Goal: Navigation & Orientation: Find specific page/section

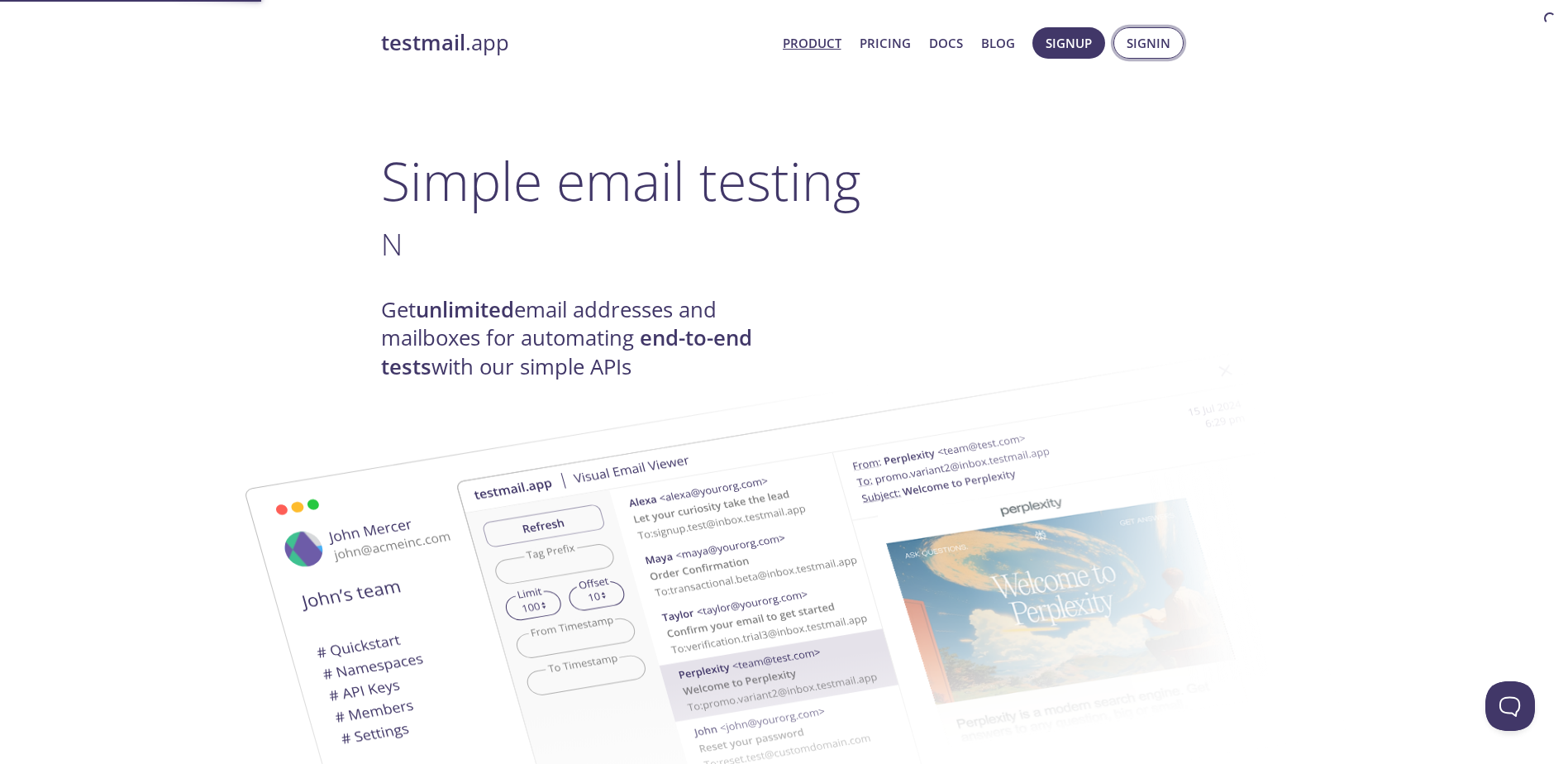
click at [1146, 39] on span "Signin" at bounding box center [1148, 43] width 44 height 21
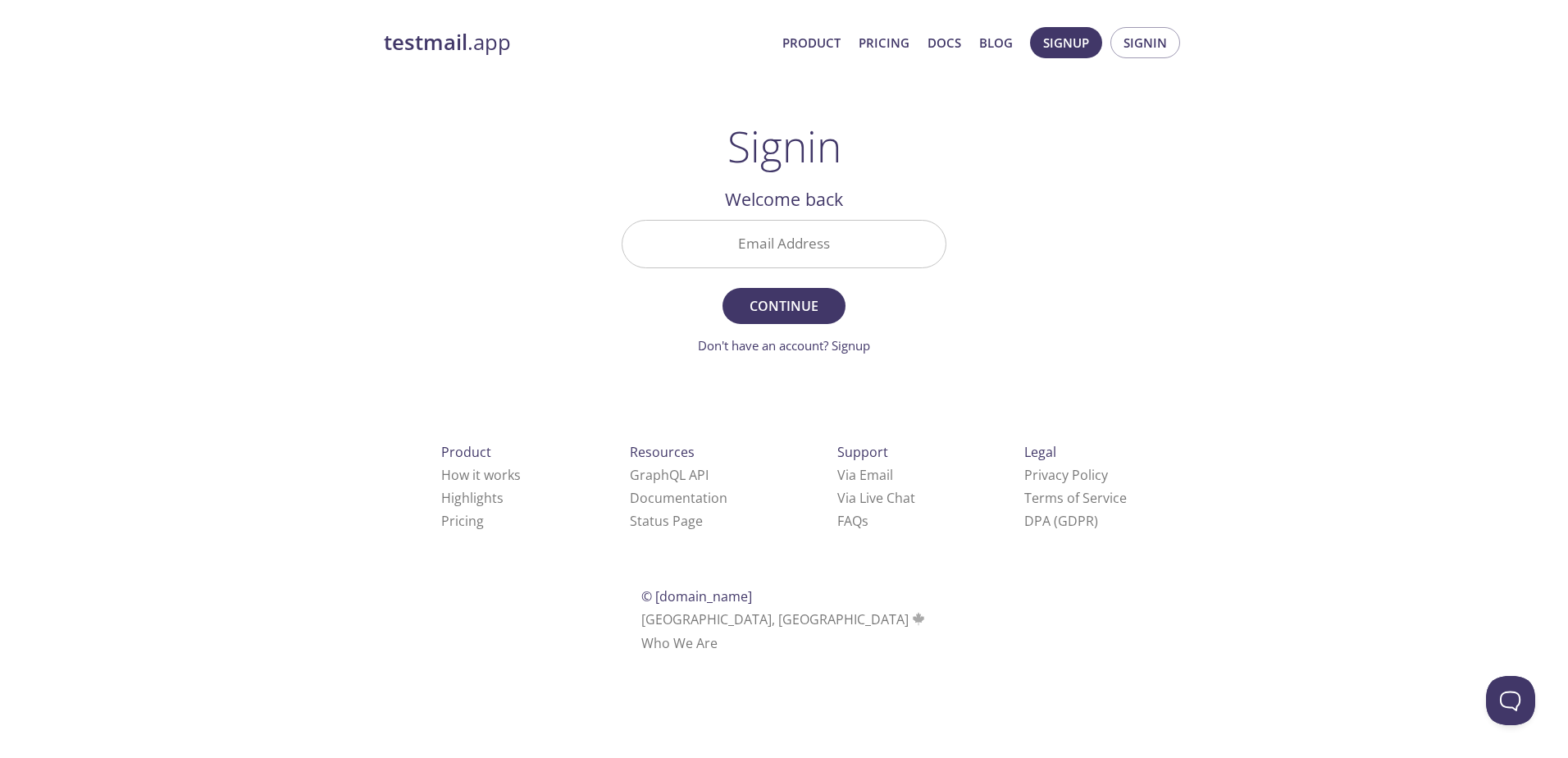
click at [778, 255] on input "Email Address" at bounding box center [784, 244] width 323 height 46
type input "[EMAIL_ADDRESS][DOMAIN_NAME]"
click at [722, 288] on button "Continue" at bounding box center [783, 305] width 123 height 36
click at [910, 247] on input "Signin Security Code" at bounding box center [784, 244] width 323 height 46
type input "5"
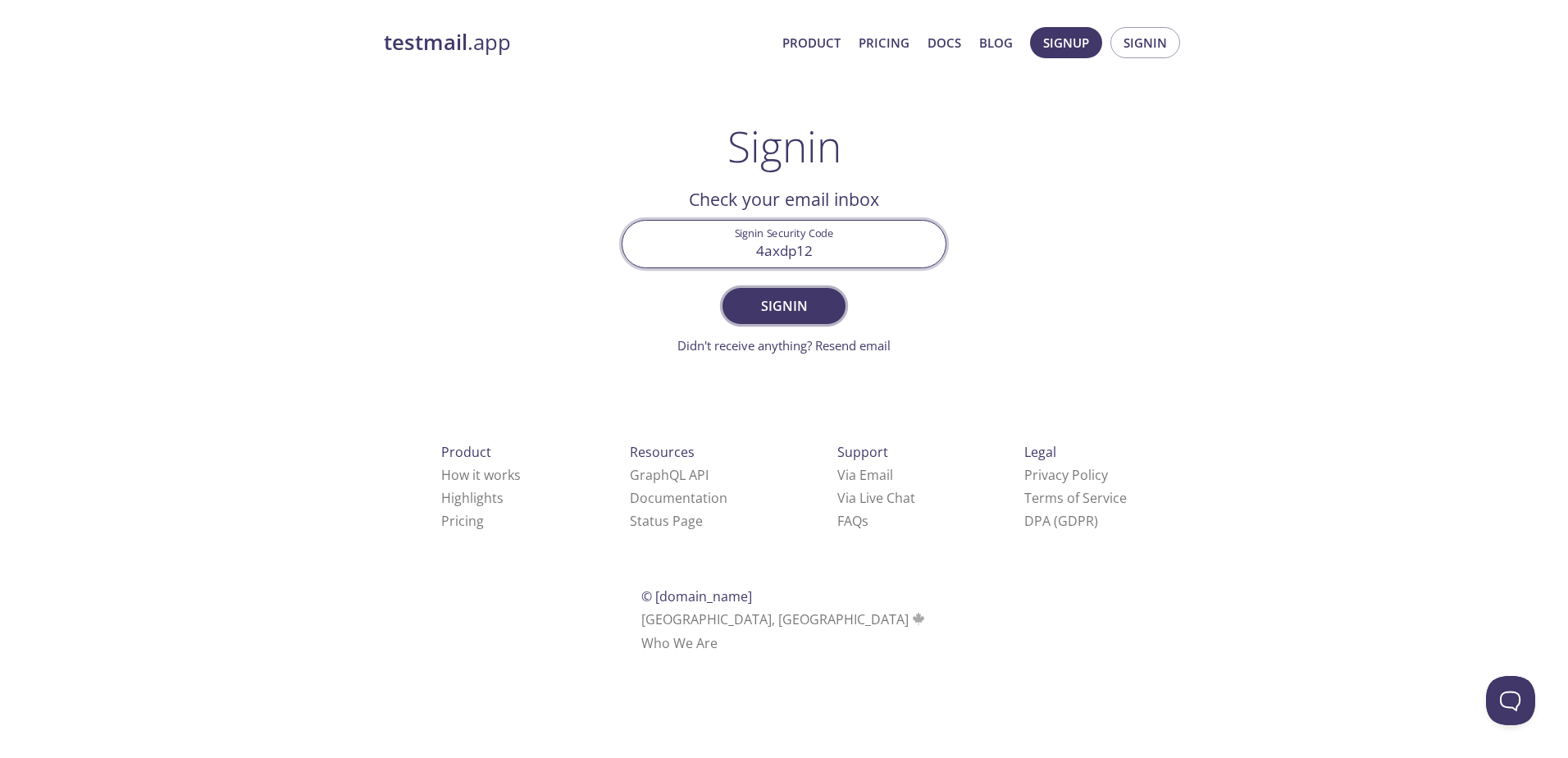
type input "4axdp12"
click at [787, 305] on span "Signin" at bounding box center [784, 306] width 87 height 23
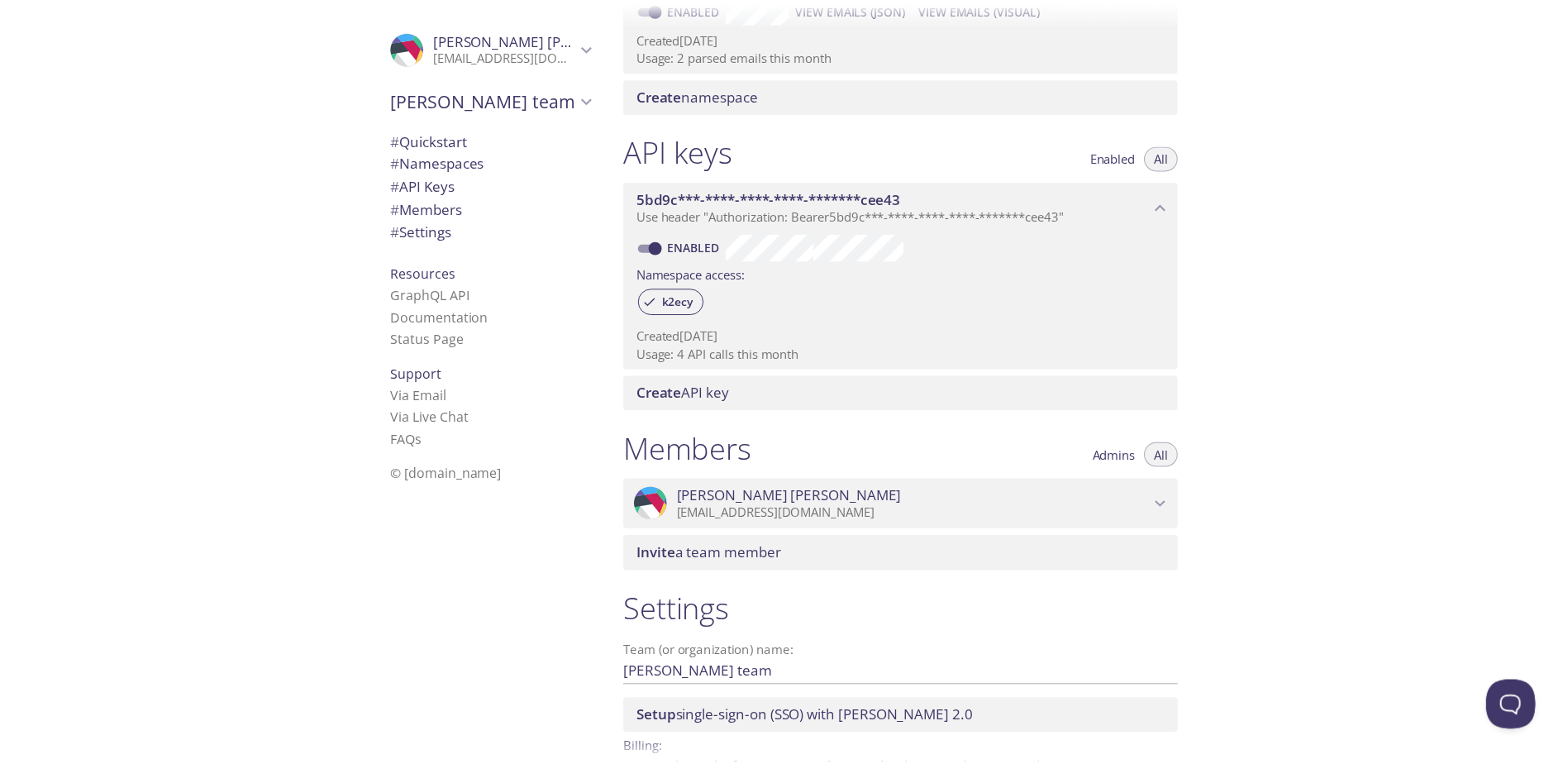
scroll to position [412, 0]
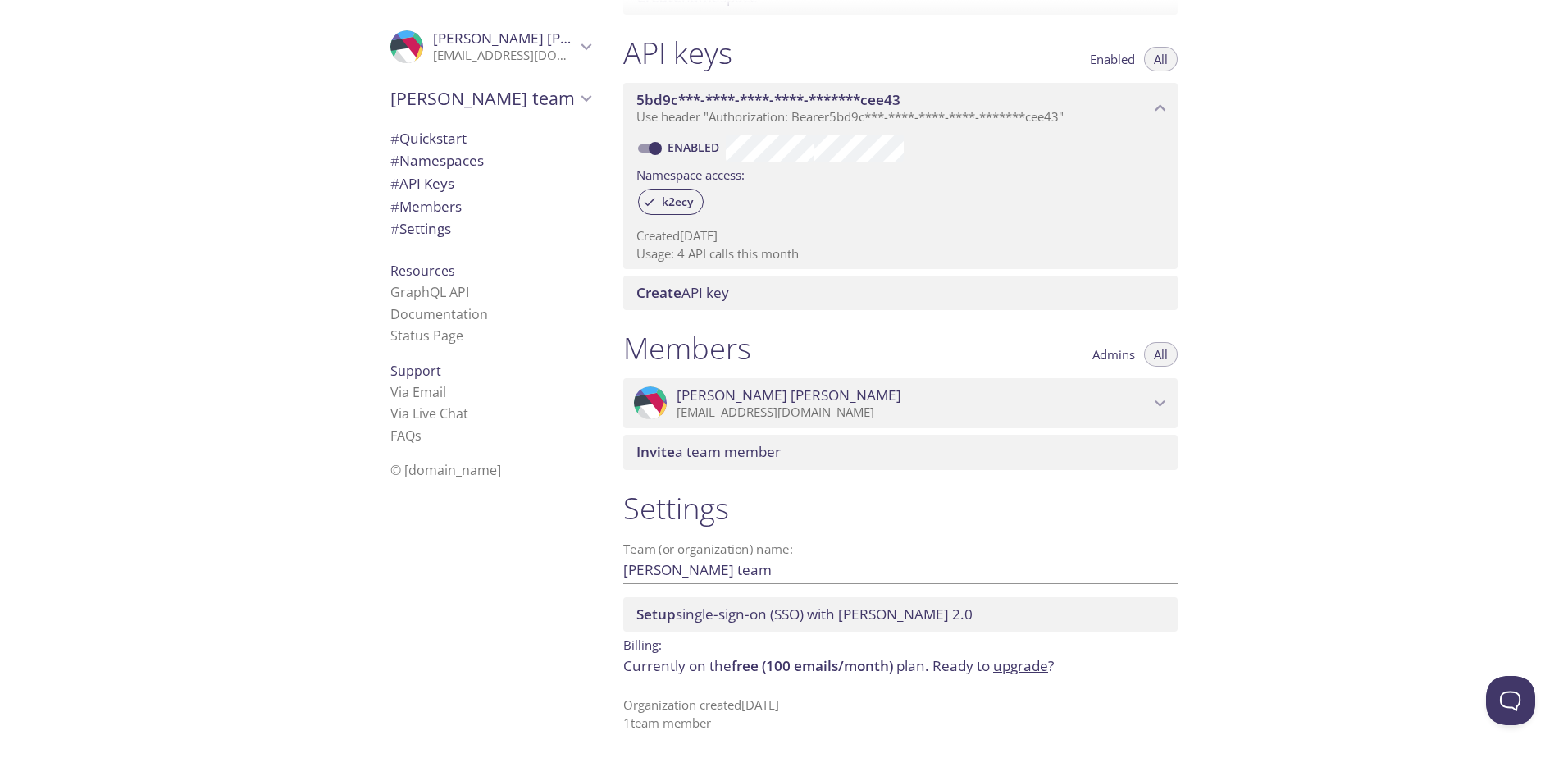
click at [1043, 662] on link "upgrade" at bounding box center [1020, 665] width 55 height 18
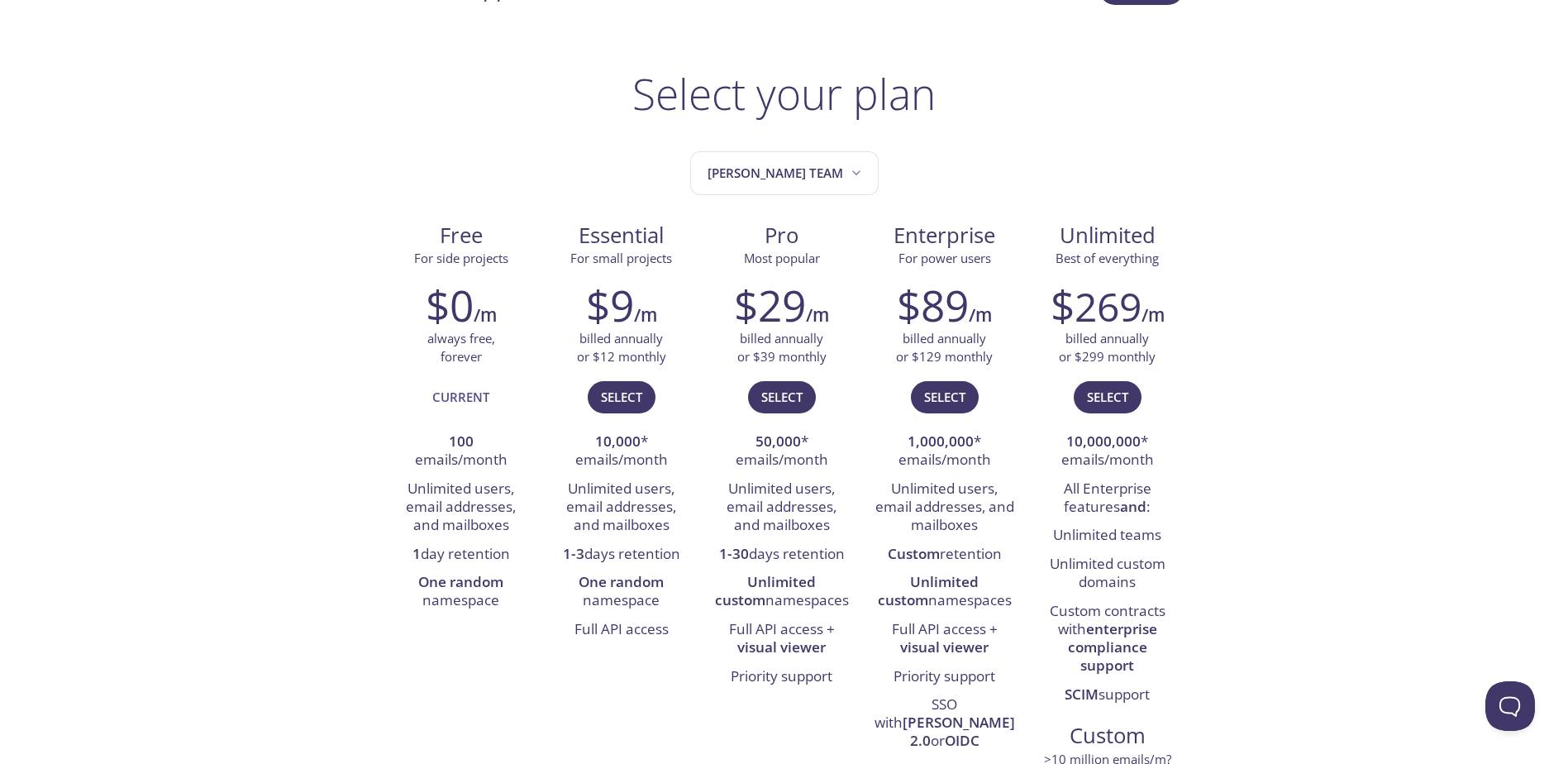
scroll to position [83, 0]
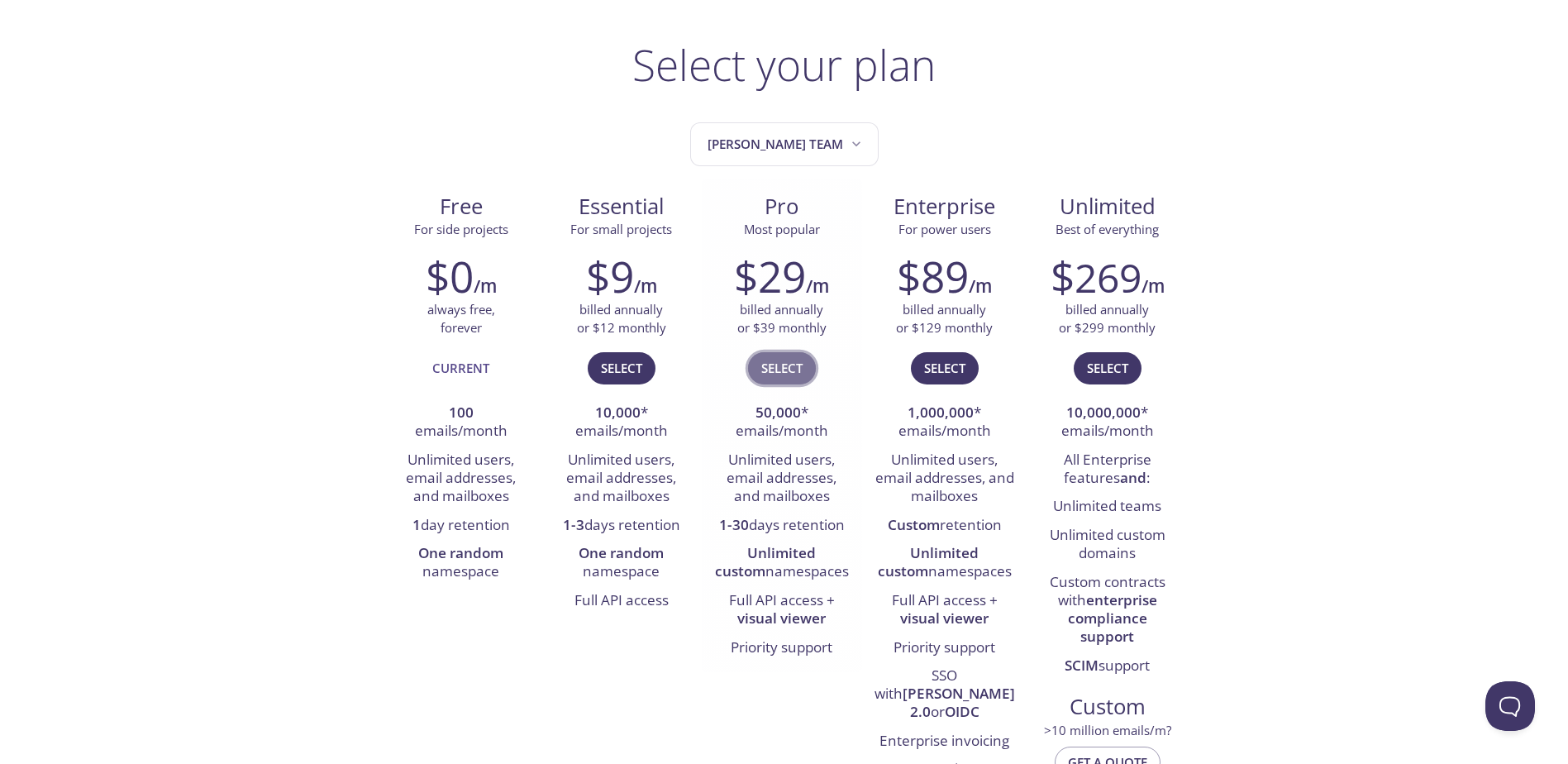
click at [778, 376] on span "Select" at bounding box center [782, 368] width 41 height 21
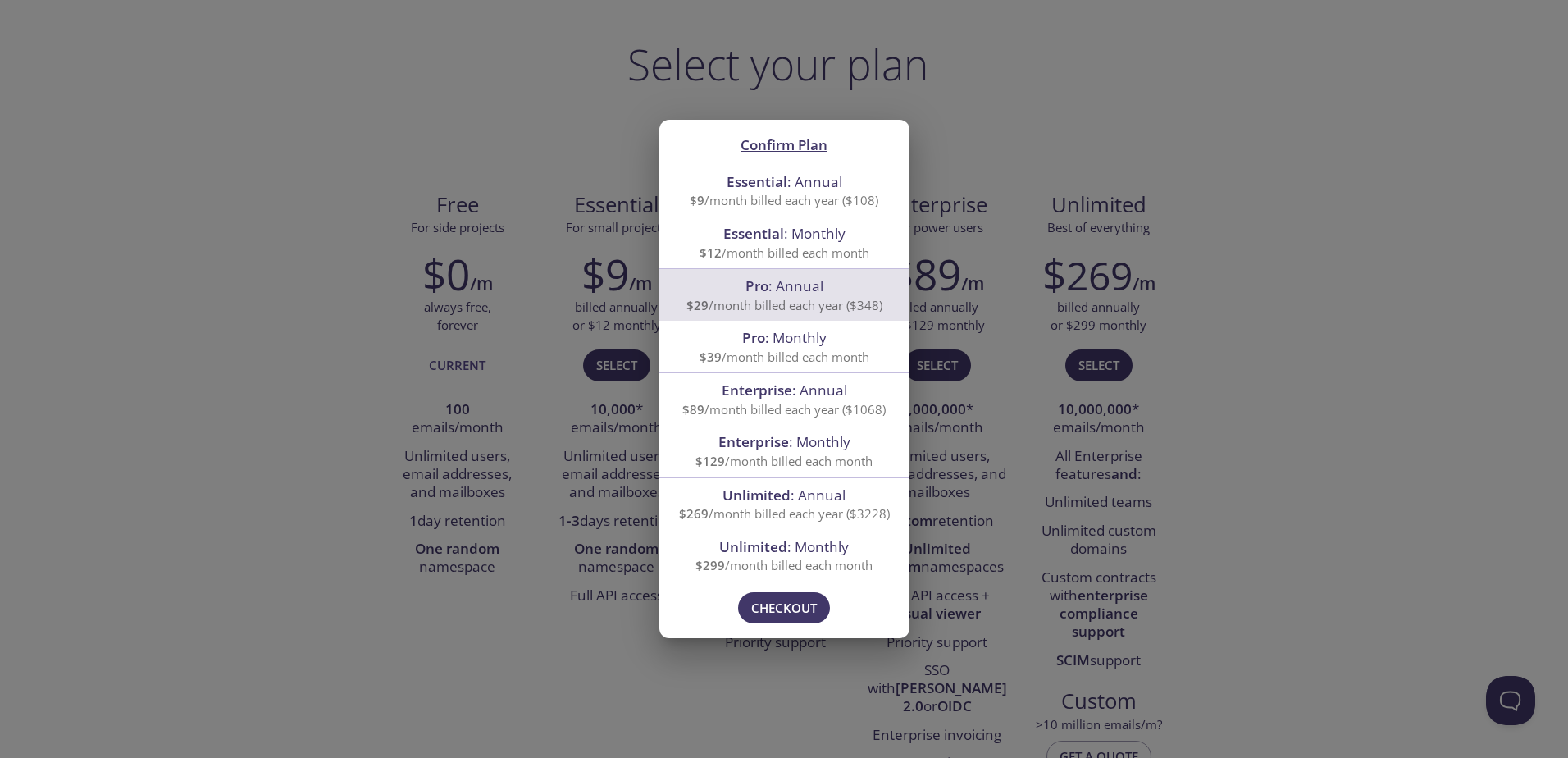
click at [1377, 311] on div "Confirm Plan Essential : Annual $9 /month billed each year ($108) Essential : M…" at bounding box center [784, 379] width 1568 height 758
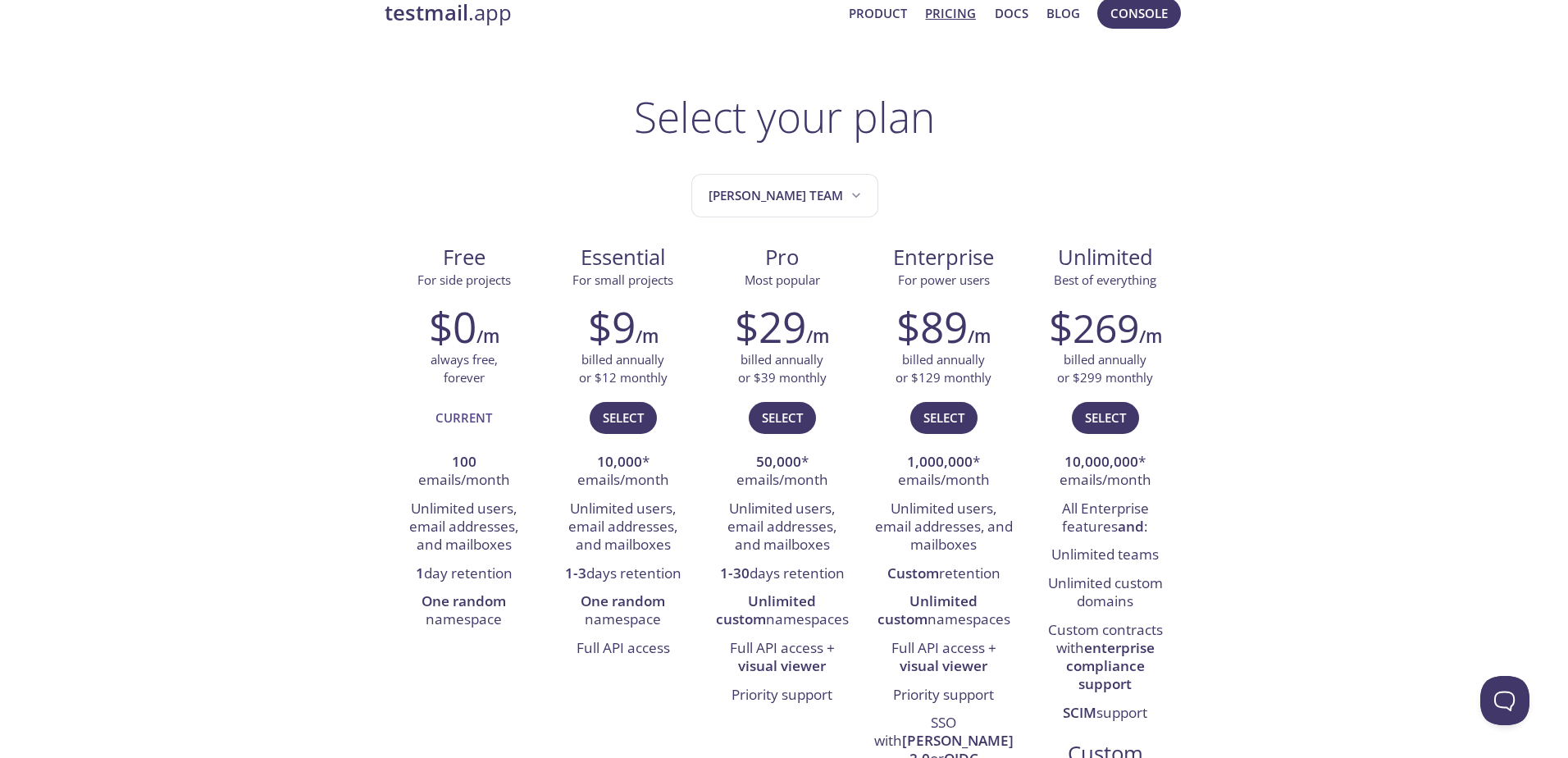
scroll to position [0, 0]
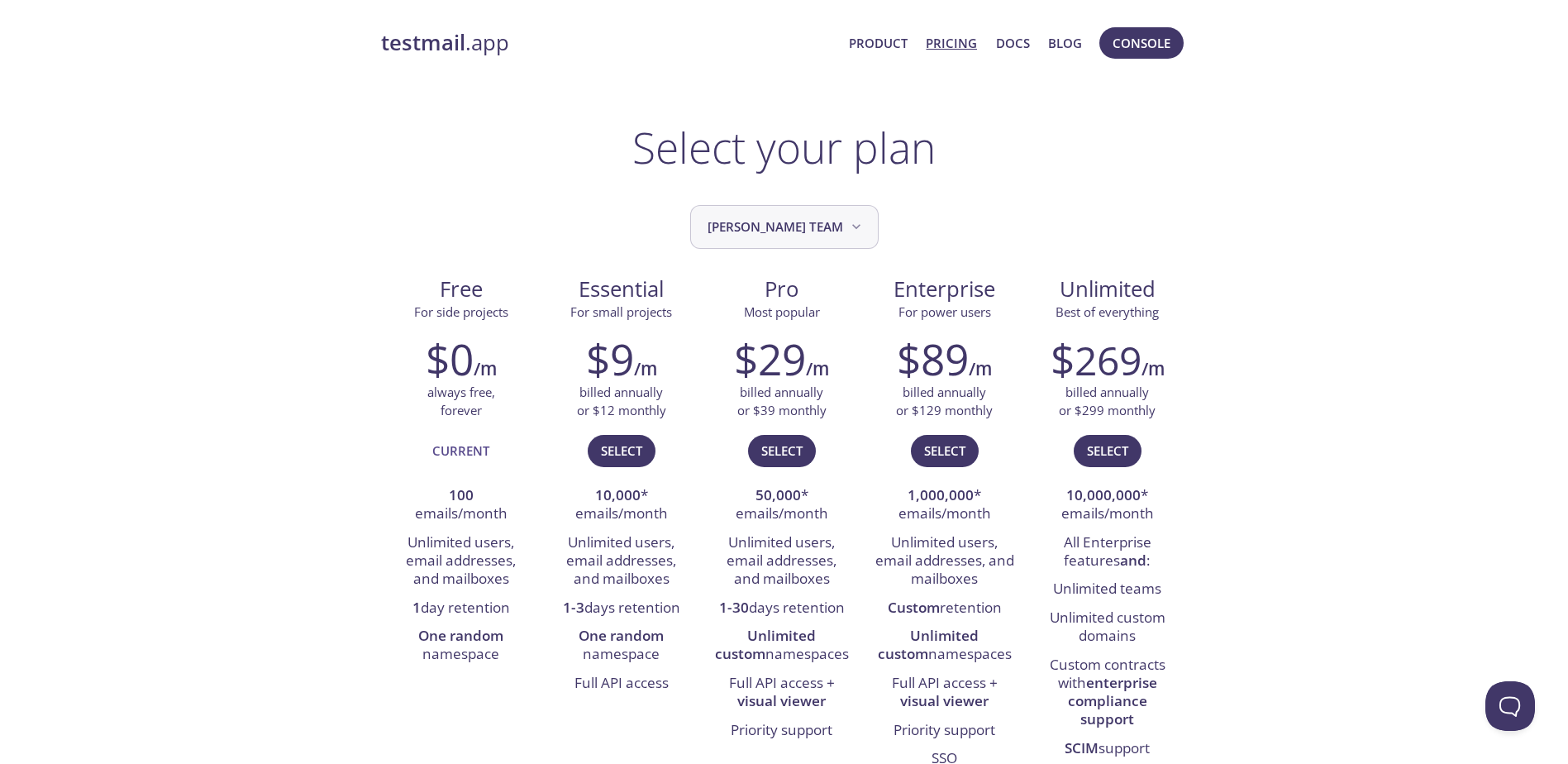
click at [737, 218] on span "[PERSON_NAME] team" at bounding box center [785, 226] width 157 height 22
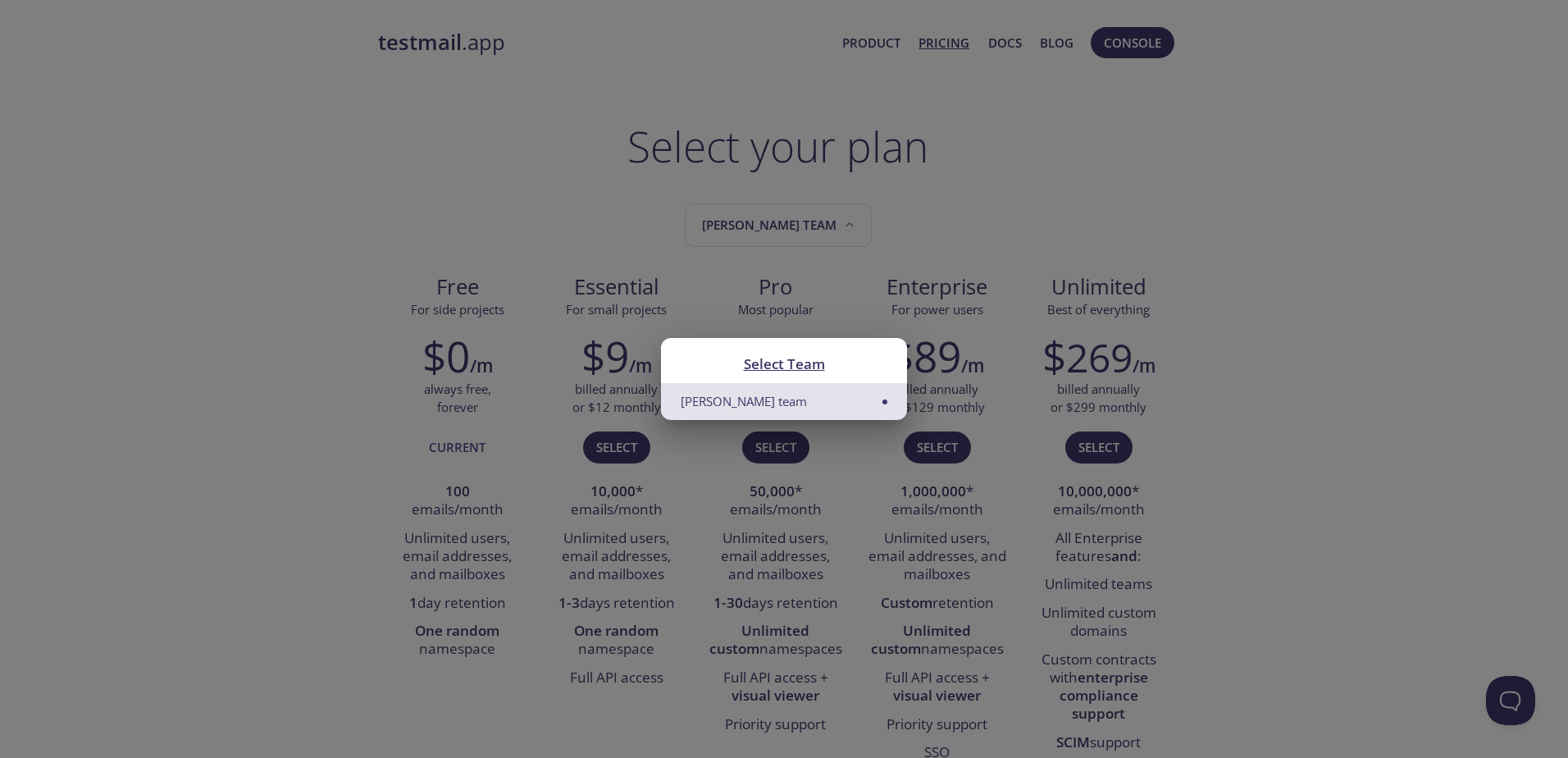
click at [854, 407] on li "[PERSON_NAME] team" at bounding box center [784, 402] width 246 height 37
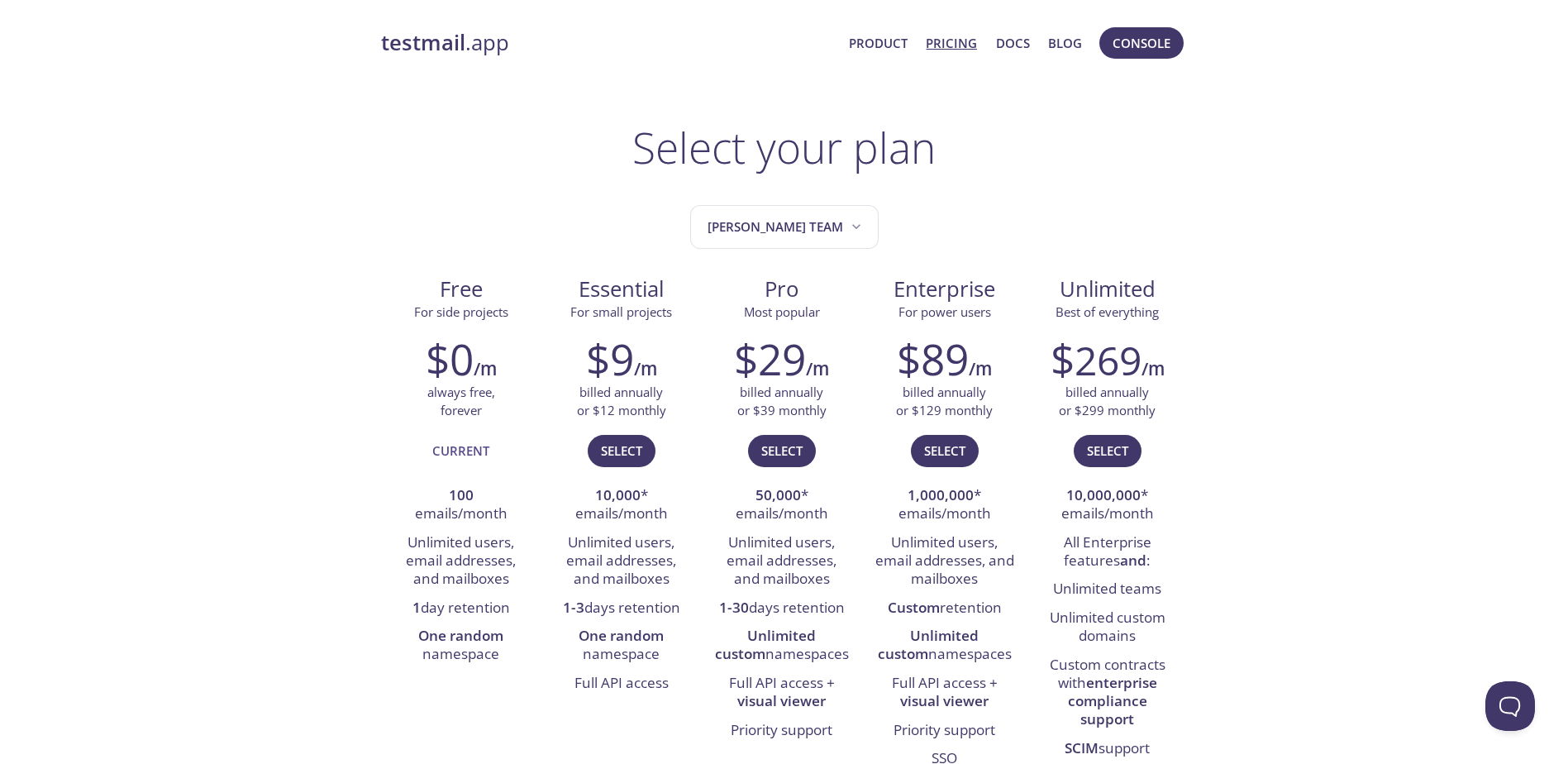
click at [401, 42] on strong "testmail" at bounding box center [423, 43] width 84 height 29
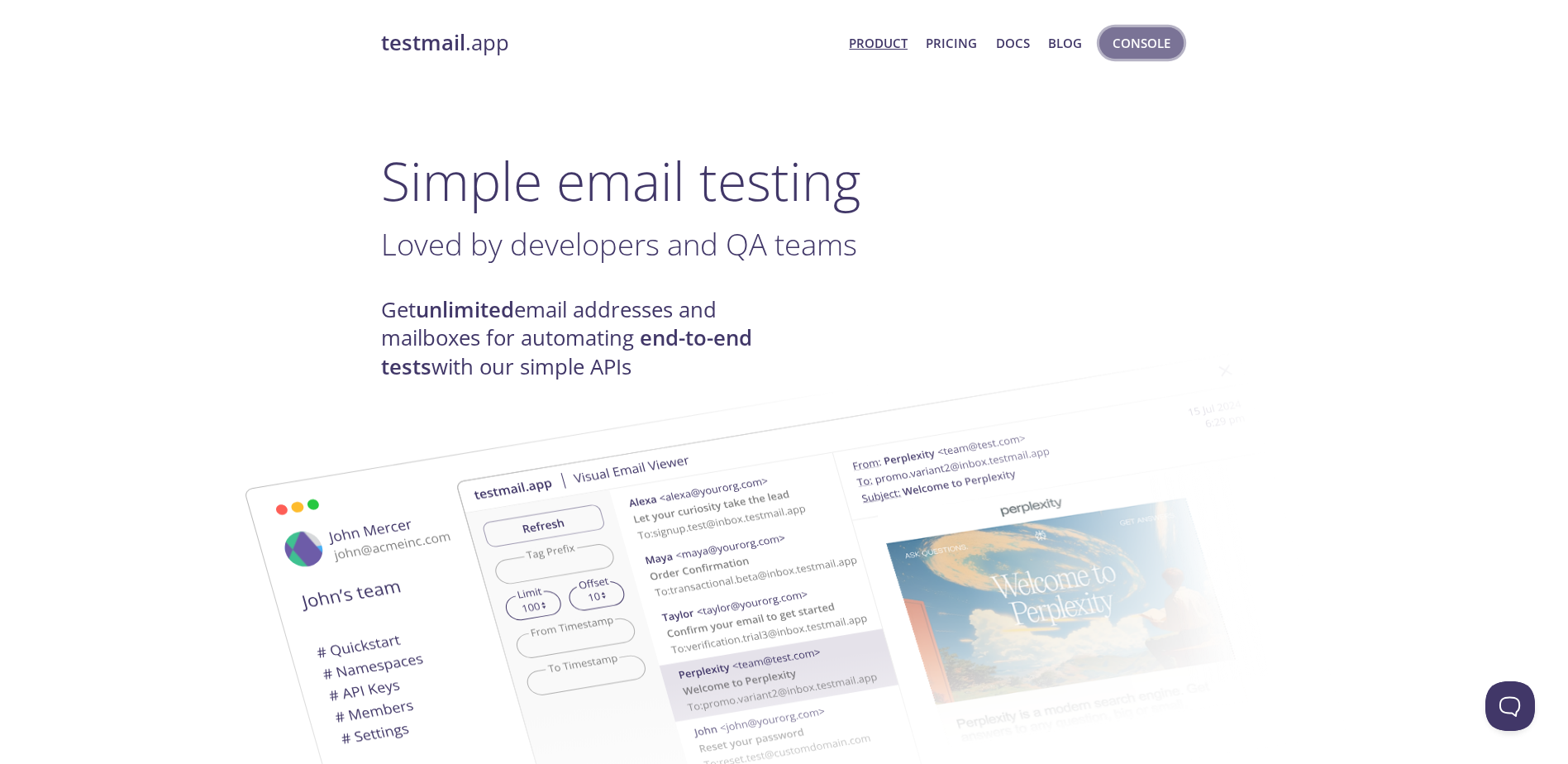
click at [1166, 49] on span "Console" at bounding box center [1141, 43] width 58 height 21
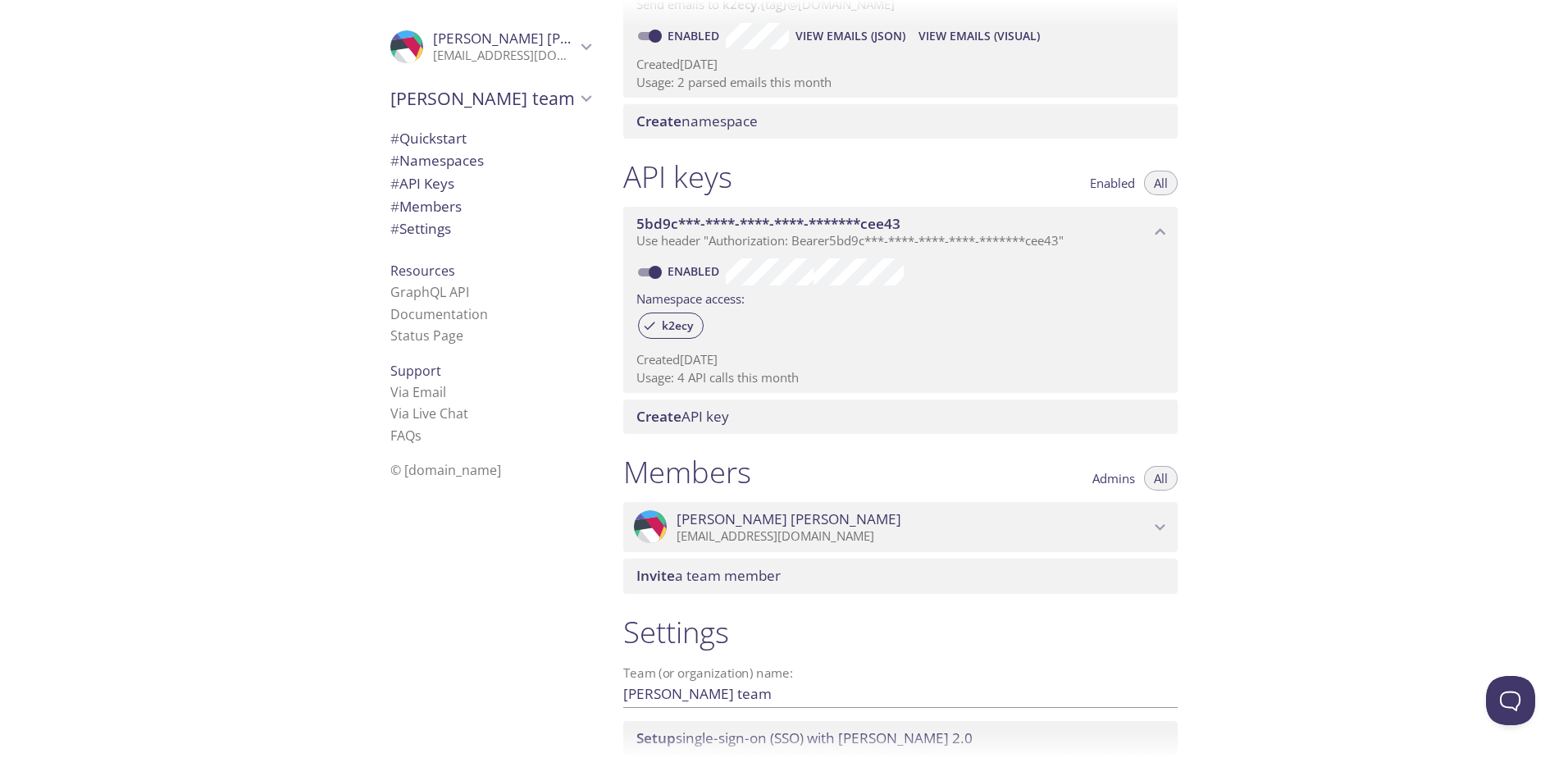
scroll to position [409, 0]
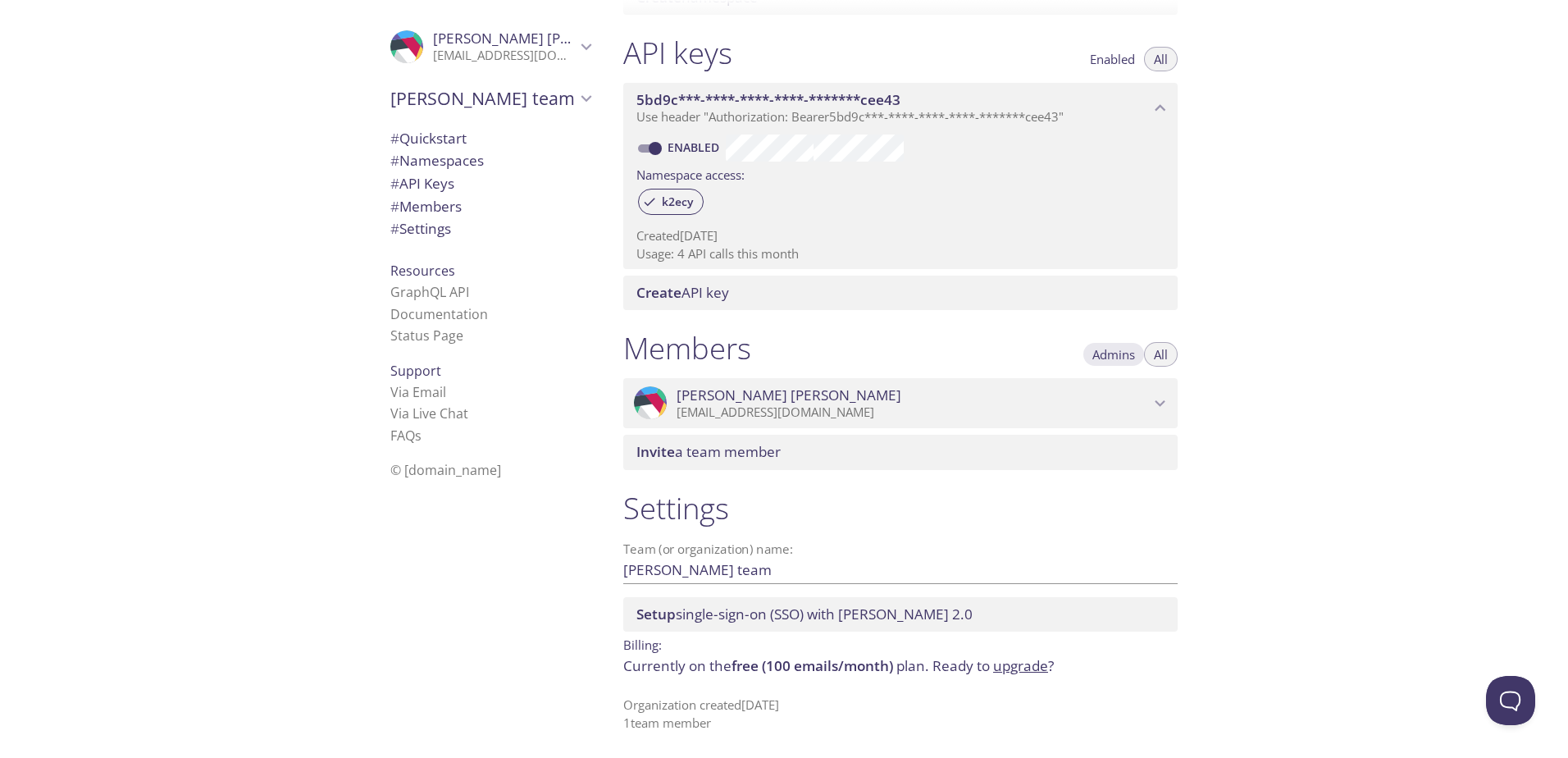
click at [1108, 354] on span "Admins" at bounding box center [1114, 354] width 43 height 0
click at [1161, 407] on icon "Andres Jimenez" at bounding box center [1161, 404] width 21 height 21
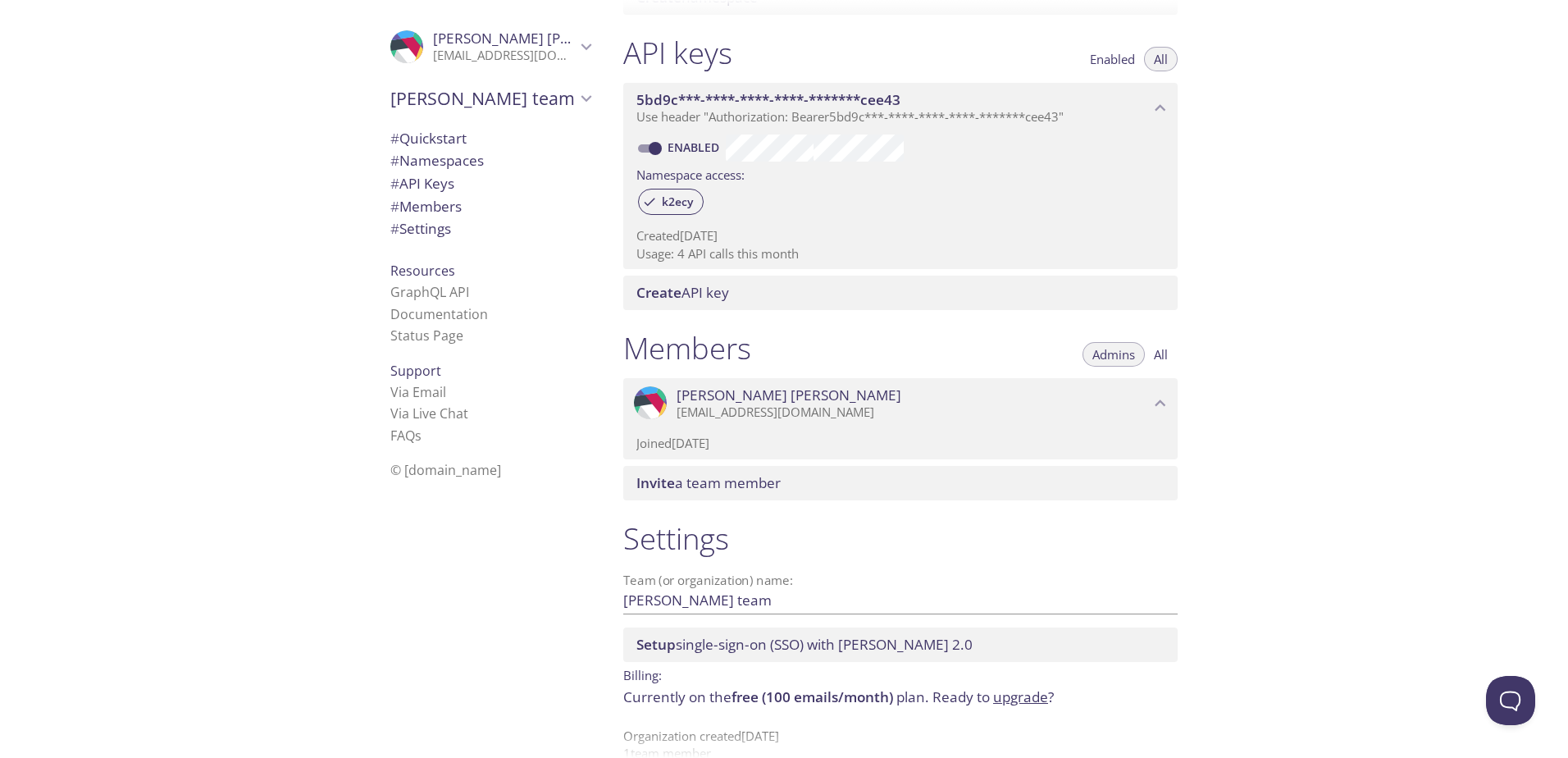
click at [1161, 407] on icon "Andres Jimenez" at bounding box center [1161, 404] width 21 height 21
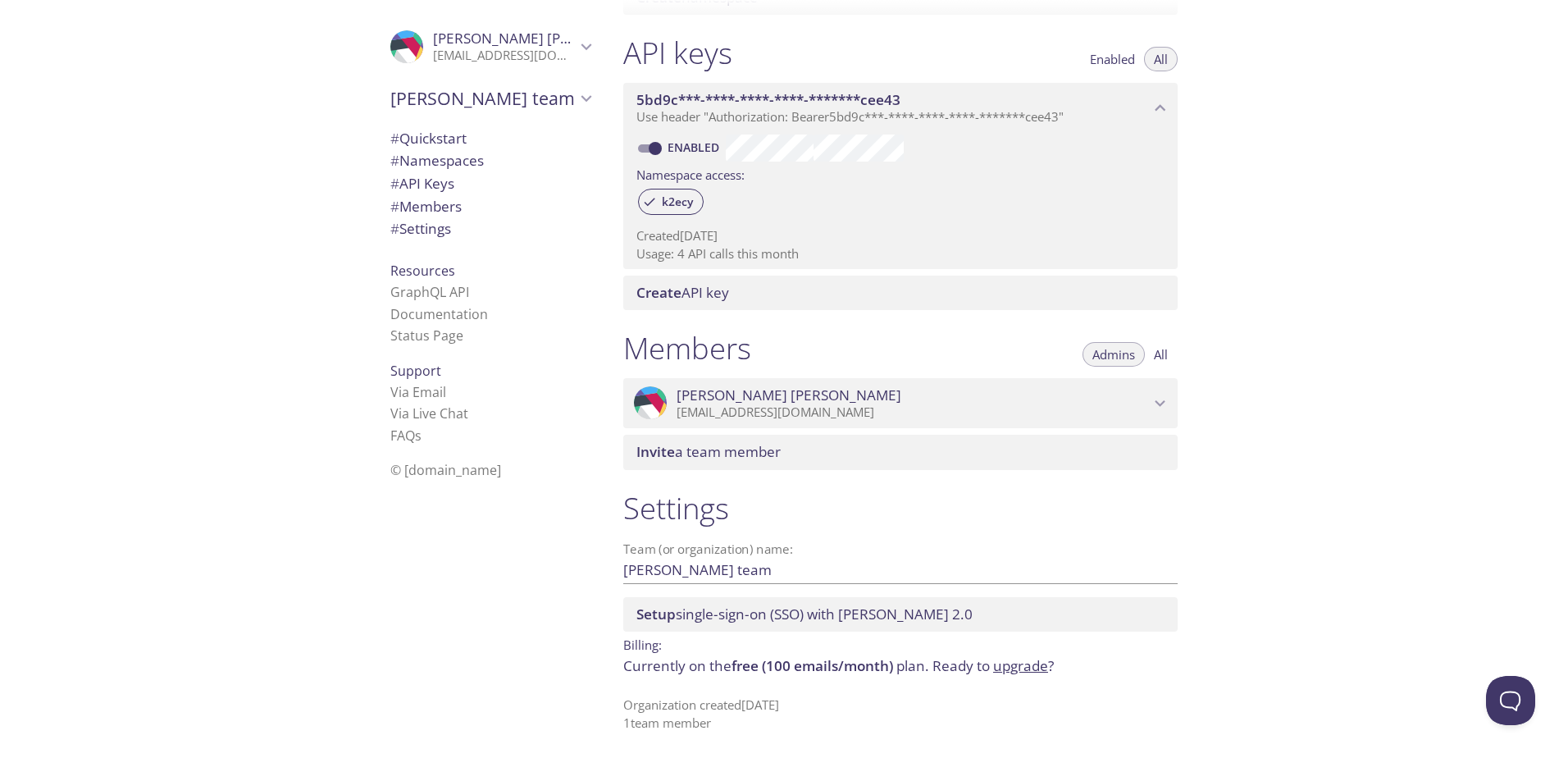
click at [1013, 667] on link "upgrade" at bounding box center [1020, 665] width 55 height 18
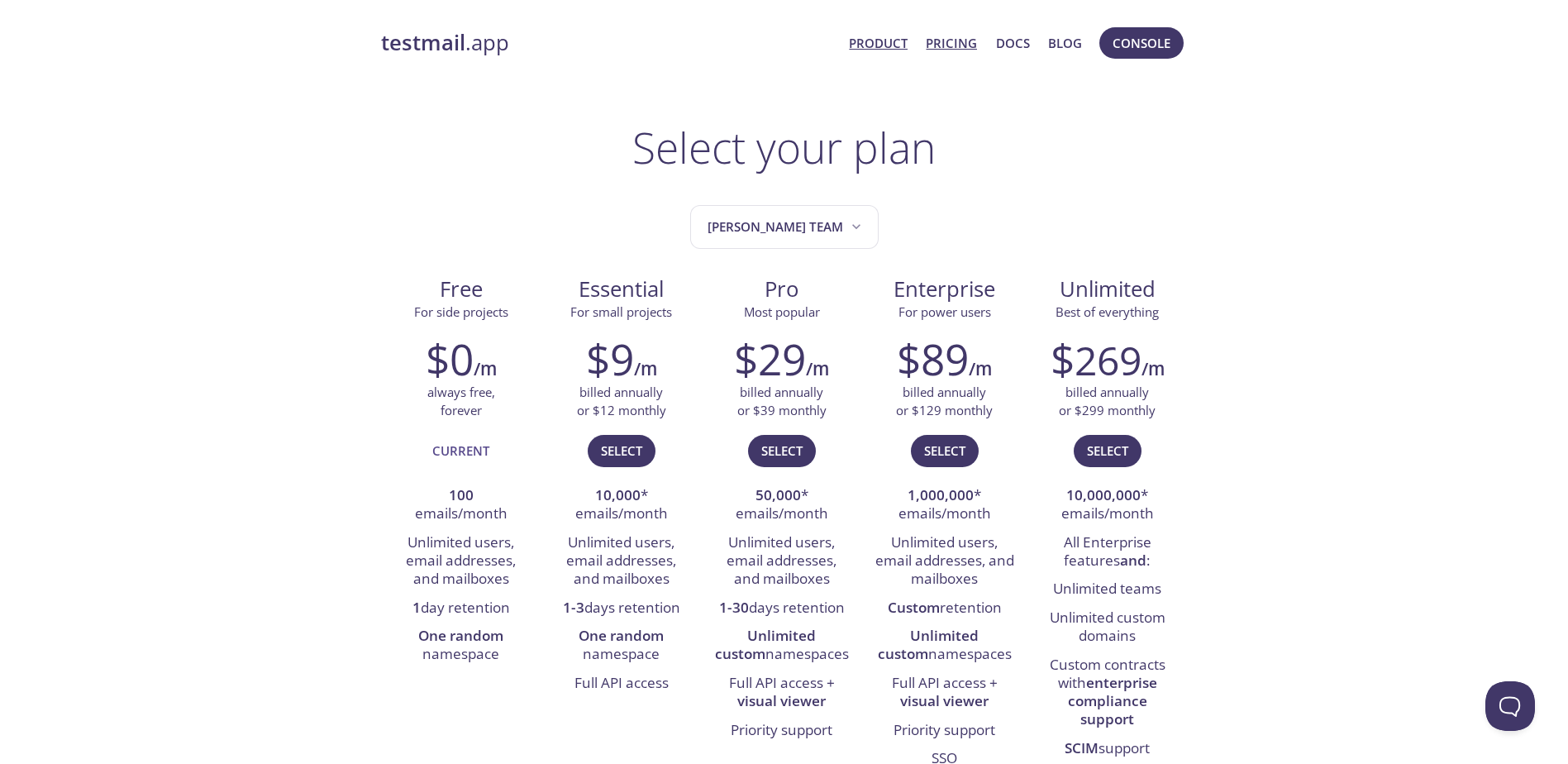
click at [886, 35] on link "Product" at bounding box center [878, 43] width 59 height 21
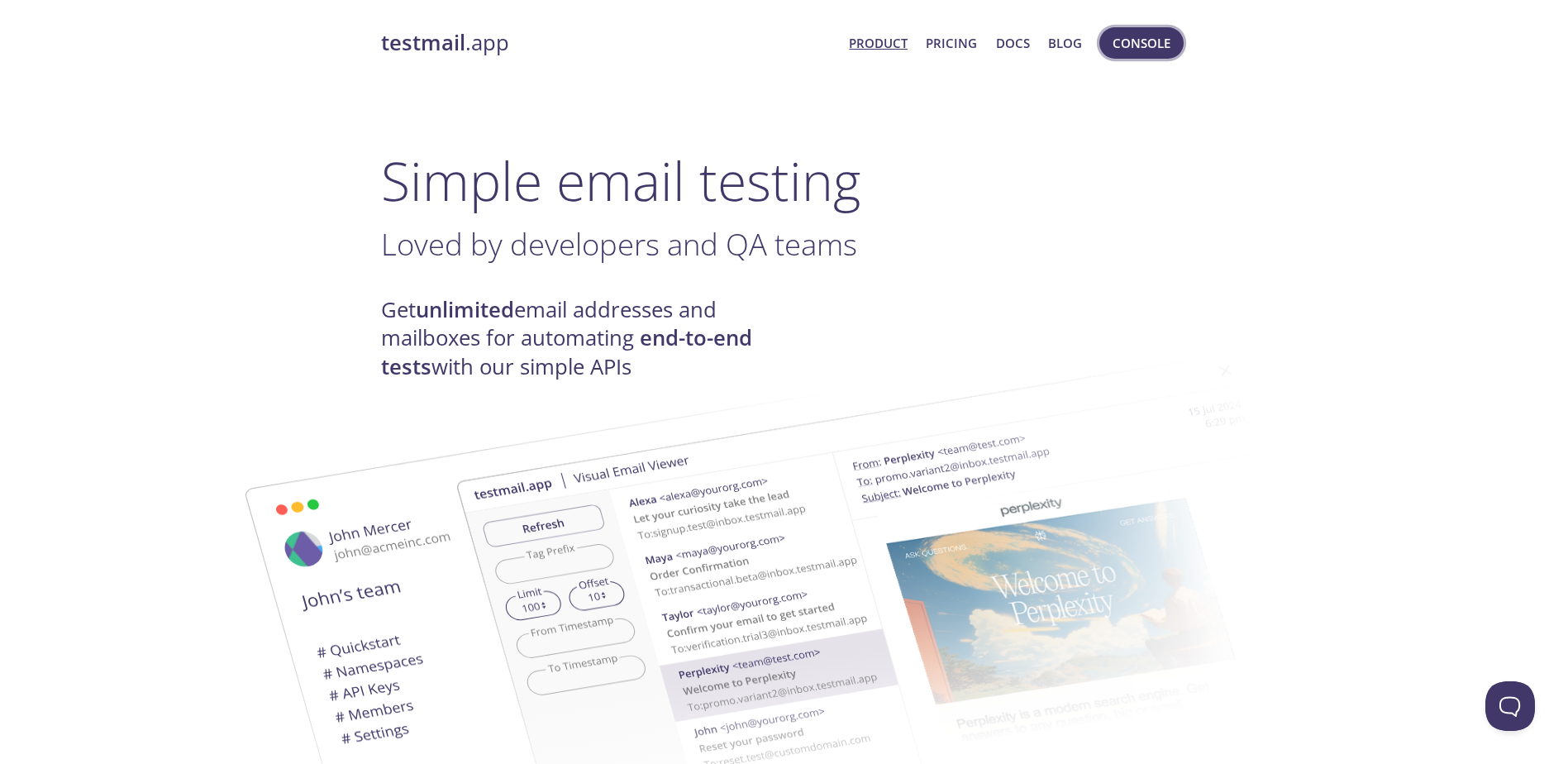
click at [1178, 52] on button "Console" at bounding box center [1142, 43] width 84 height 31
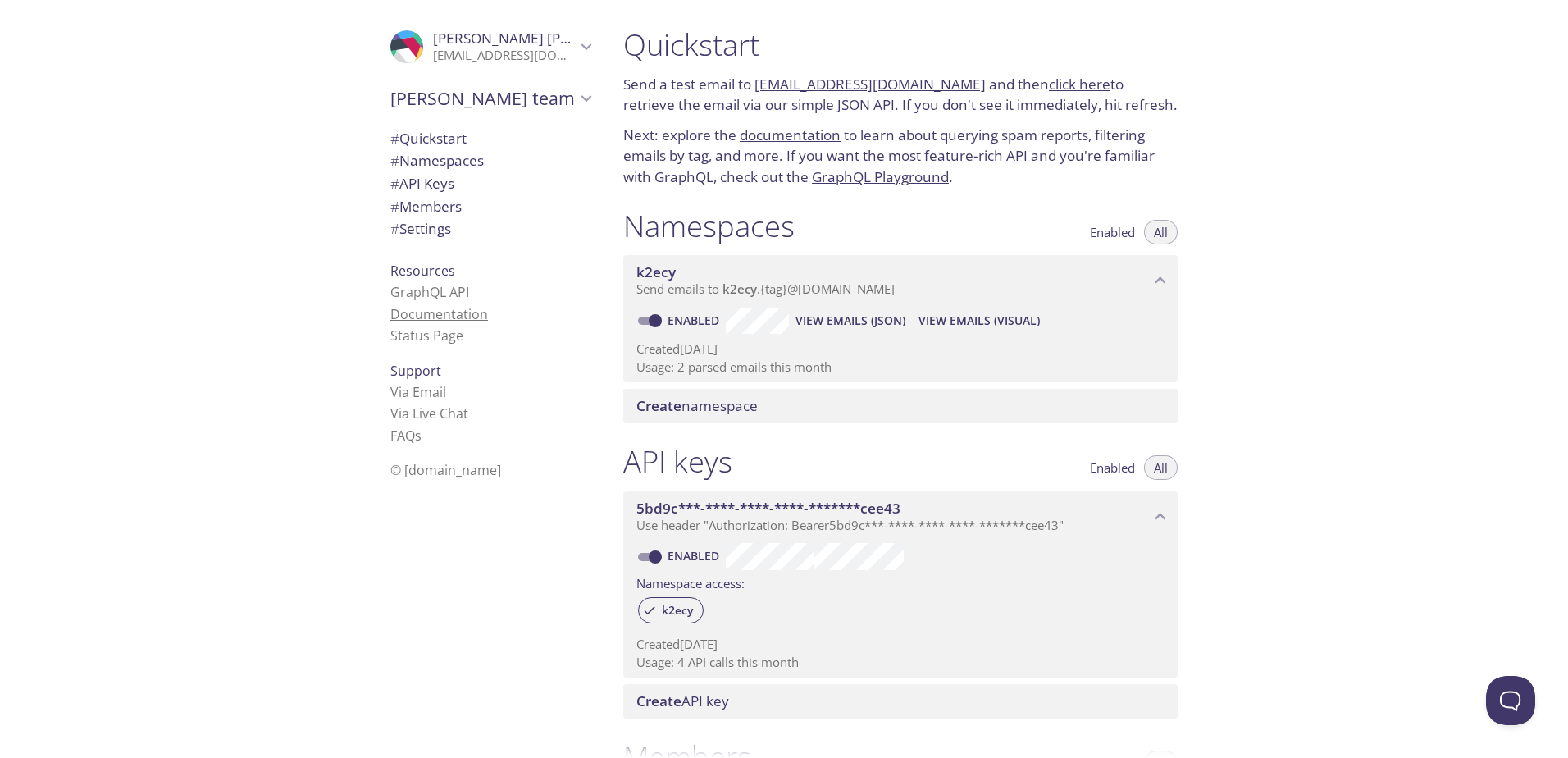
click at [426, 314] on link "Documentation" at bounding box center [438, 314] width 98 height 18
